Goal: Information Seeking & Learning: Learn about a topic

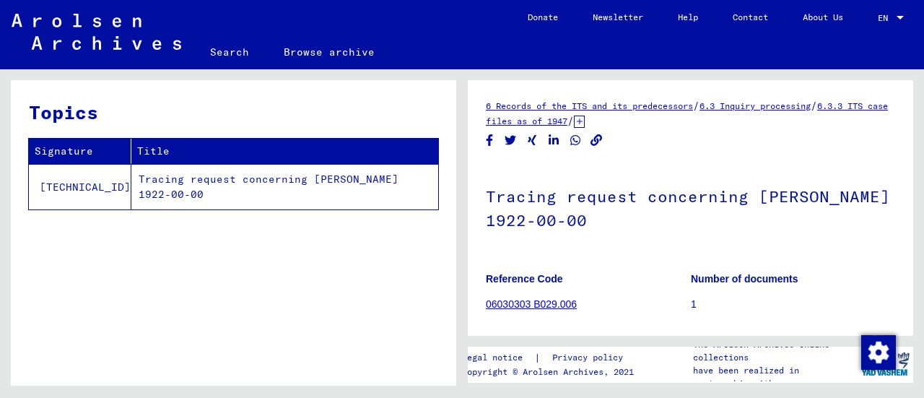
click at [514, 307] on link "06030303 B029.006" at bounding box center [531, 304] width 91 height 12
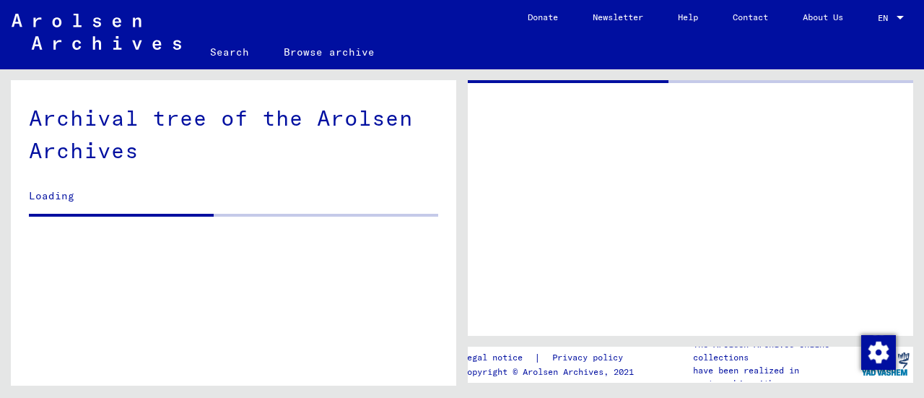
click at [514, 307] on div at bounding box center [690, 208] width 445 height 256
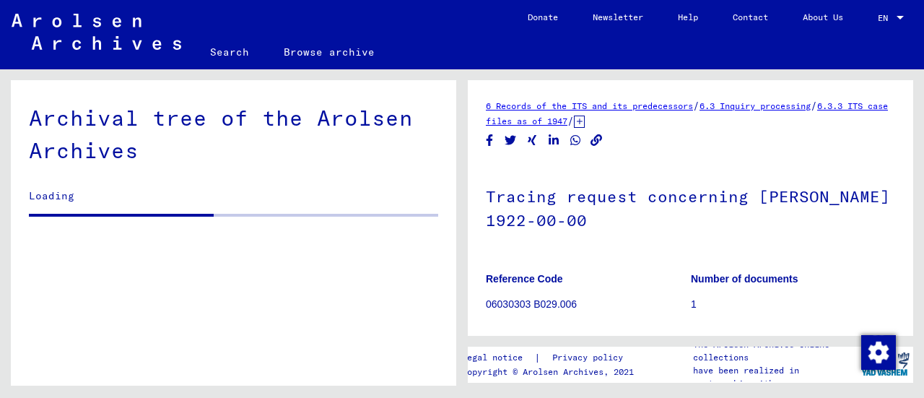
click at [514, 307] on p "06030303 B029.006" at bounding box center [588, 304] width 204 height 15
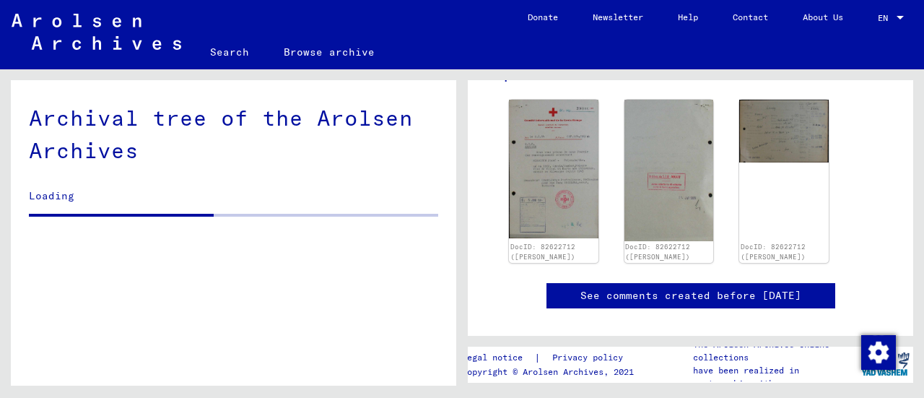
scroll to position [279, 0]
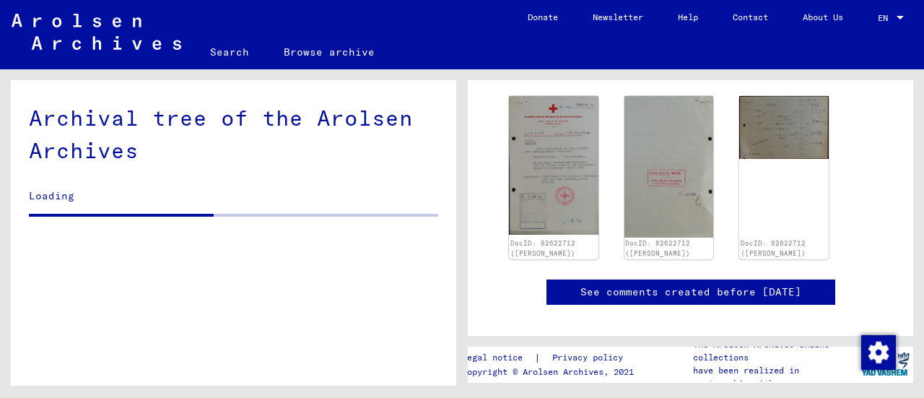
click at [551, 206] on img at bounding box center [554, 165] width 90 height 139
